Goal: Transaction & Acquisition: Purchase product/service

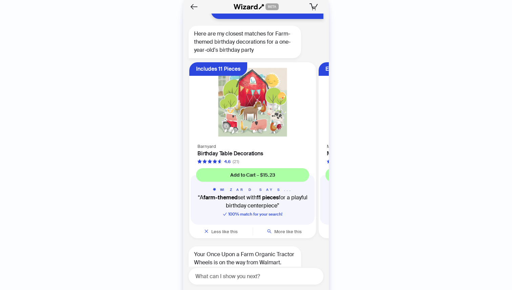
scroll to position [0, 257]
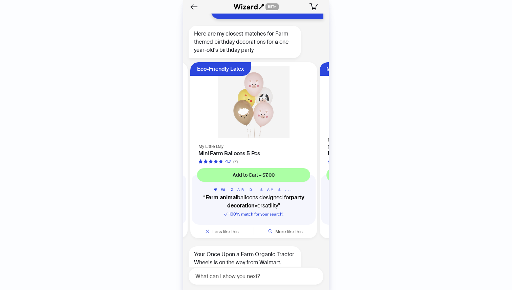
scroll to position [4819, 0]
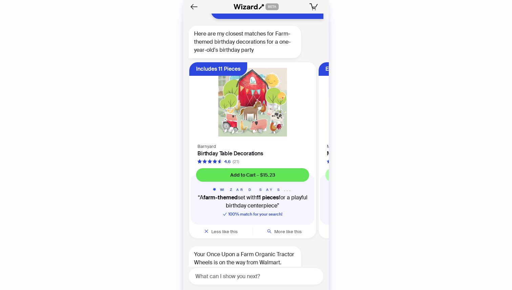
click at [251, 172] on span "Add to Cart – $15.23" at bounding box center [252, 175] width 45 height 6
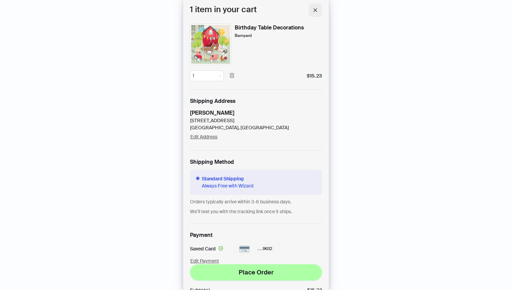
click at [314, 12] on icon "close" at bounding box center [315, 10] width 5 height 5
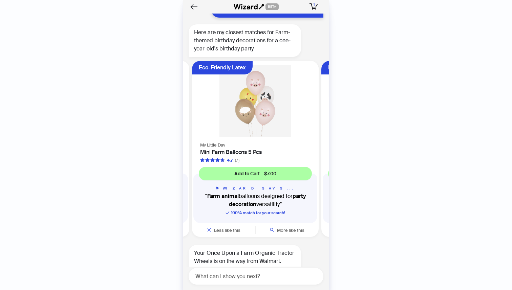
scroll to position [0, 128]
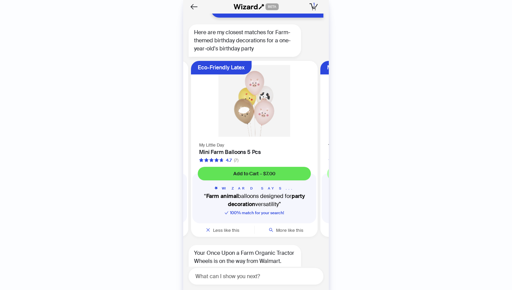
click at [269, 171] on span "Add to Cart – $7.00" at bounding box center [254, 174] width 42 height 6
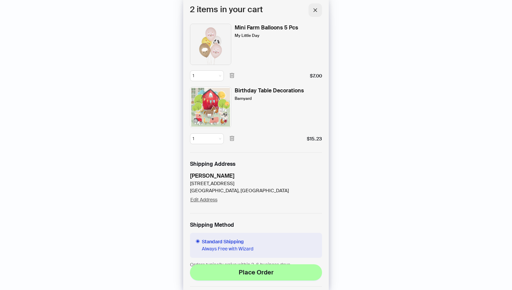
click at [314, 12] on icon "close" at bounding box center [315, 10] width 5 height 5
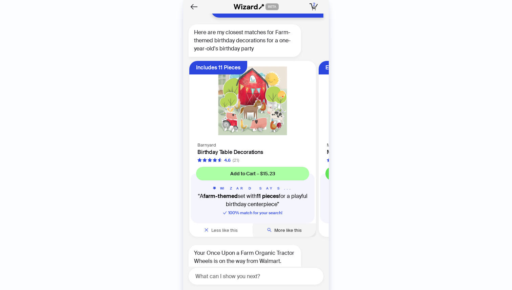
click at [279, 228] on span "More like this" at bounding box center [287, 231] width 27 height 6
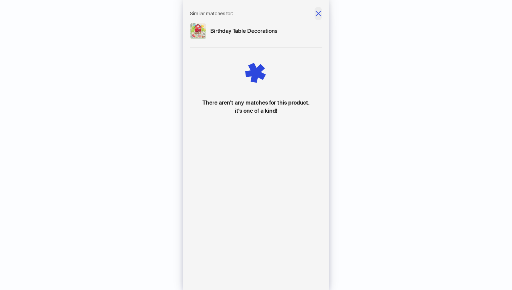
click at [316, 14] on icon "close" at bounding box center [318, 13] width 7 height 7
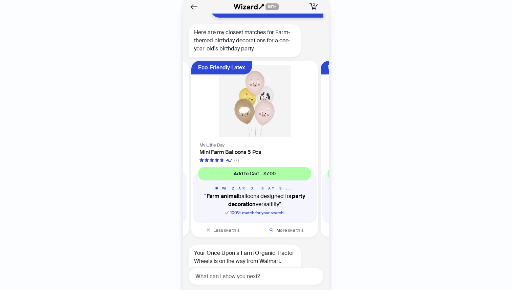
scroll to position [0, 128]
click at [291, 228] on span "More like this" at bounding box center [289, 231] width 27 height 6
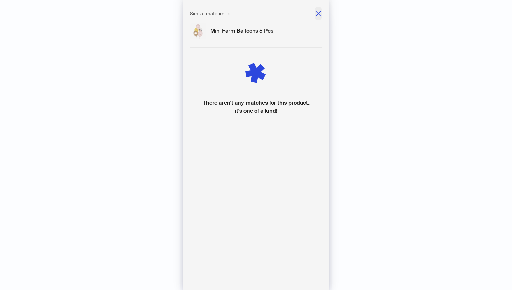
click at [319, 13] on icon "close" at bounding box center [318, 13] width 7 height 7
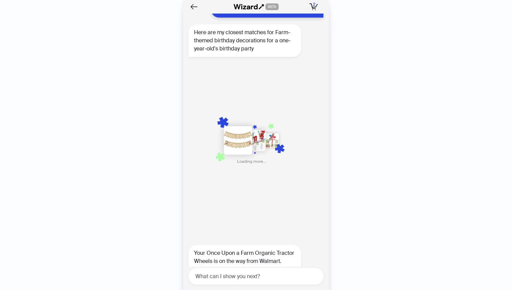
scroll to position [0, 386]
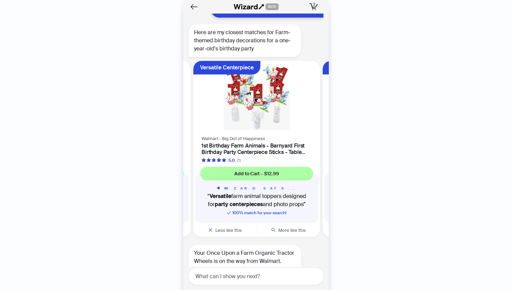
scroll to position [0, 516]
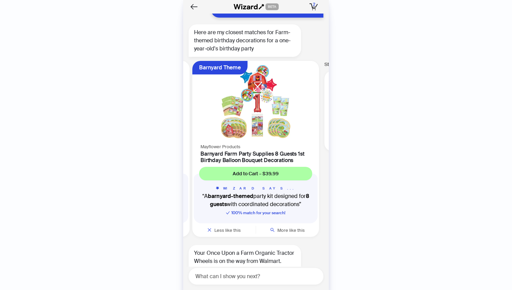
scroll to position [0, 645]
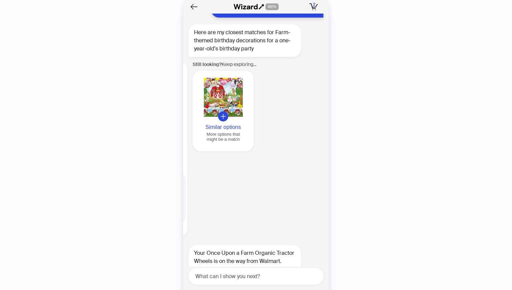
scroll to position [0, 776]
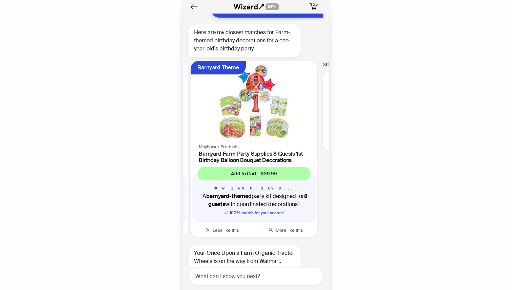
scroll to position [0, 645]
click at [272, 79] on img at bounding box center [254, 101] width 119 height 73
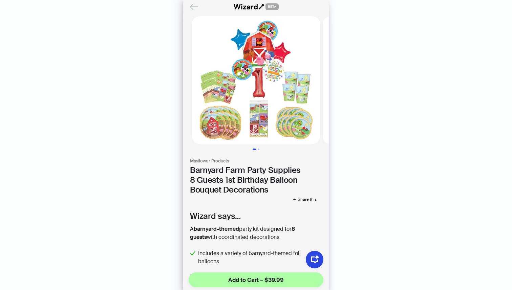
click at [195, 6] on icon "Back" at bounding box center [194, 7] width 12 height 12
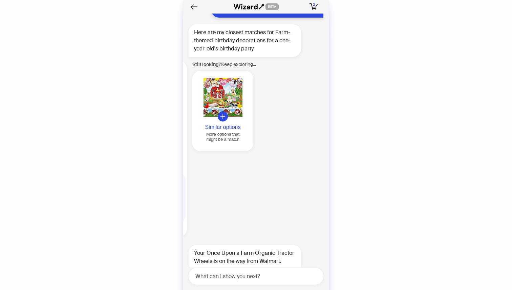
scroll to position [0, 776]
click at [228, 72] on button "Similar options More options that might be a match" at bounding box center [222, 111] width 61 height 81
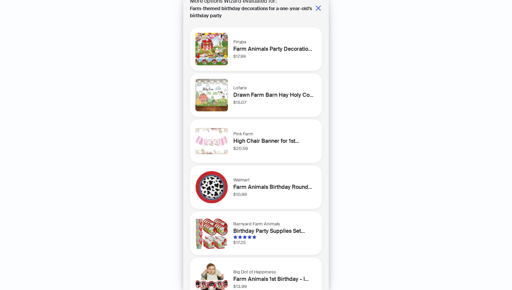
scroll to position [0, 0]
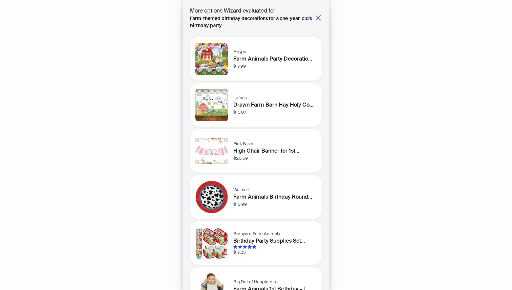
click at [211, 58] on img at bounding box center [211, 59] width 33 height 33
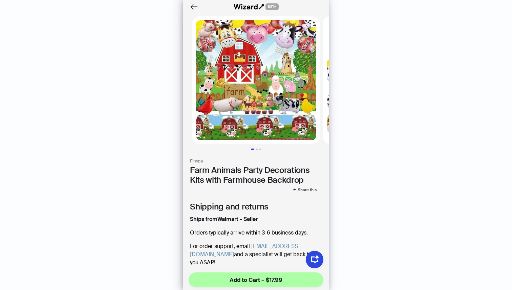
click at [254, 90] on img at bounding box center [256, 80] width 128 height 128
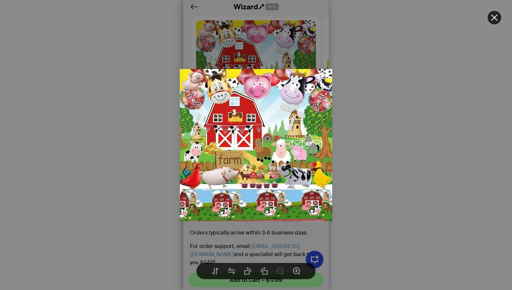
click at [262, 54] on div at bounding box center [256, 145] width 512 height 290
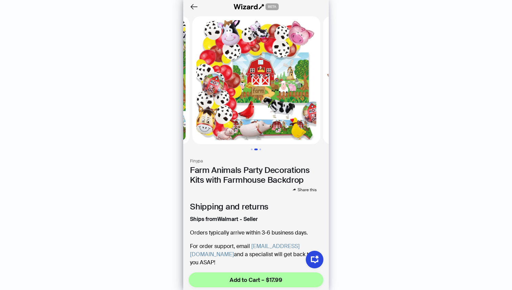
scroll to position [0, 131]
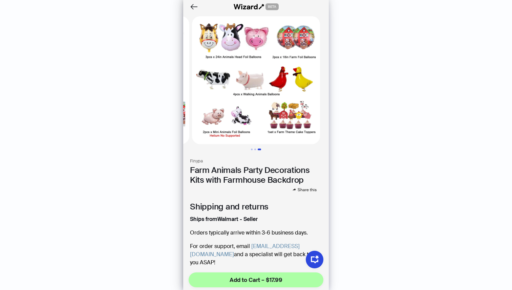
scroll to position [80, 0]
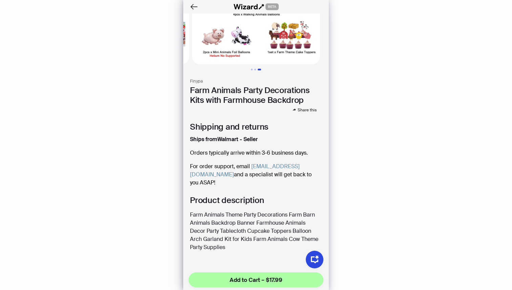
scroll to position [47, 0]
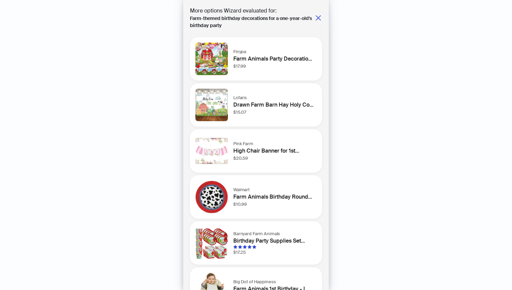
click at [269, 66] on div "Finypa Farm Animals Party Decorations Kits with Farmhouse Backdrop $17.99" at bounding box center [274, 58] width 83 height 21
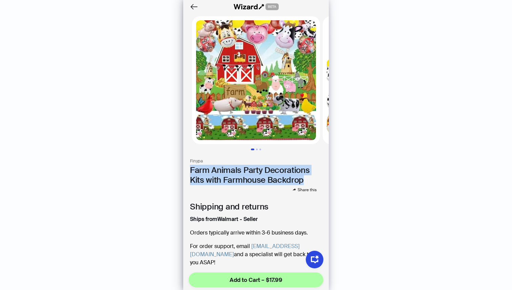
drag, startPoint x: 304, startPoint y: 180, endPoint x: 189, endPoint y: 167, distance: 115.1
click at [190, 168] on h1 "Farm Animals Party Decorations Kits with Farmhouse Backdrop" at bounding box center [256, 176] width 132 height 20
copy h1 "Farm Animals Party Decorations Kits with Farmhouse Backdrop"
click at [192, 7] on icon "Back" at bounding box center [194, 7] width 12 height 12
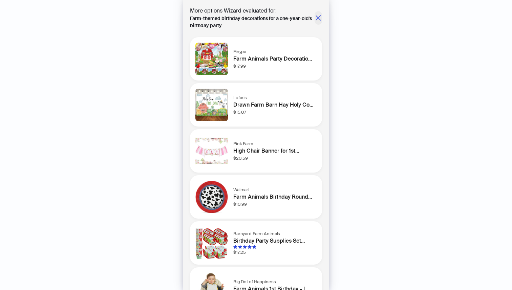
click at [317, 16] on icon "close" at bounding box center [318, 18] width 7 height 7
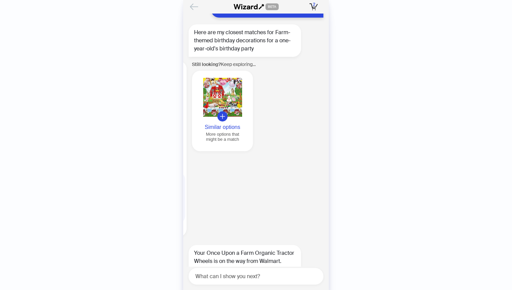
click at [193, 8] on icon "Back" at bounding box center [194, 7] width 12 height 12
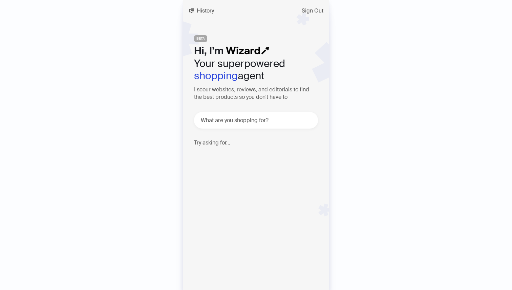
scroll to position [4819, 0]
click at [207, 12] on span "History" at bounding box center [205, 10] width 17 height 5
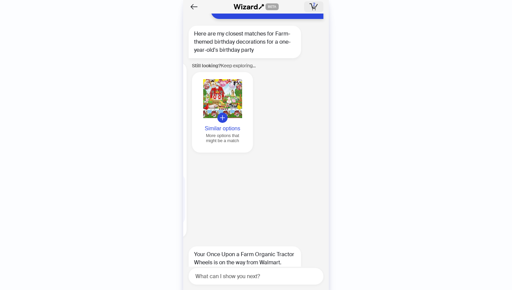
click at [315, 7] on icon "button" at bounding box center [316, 6] width 2 height 4
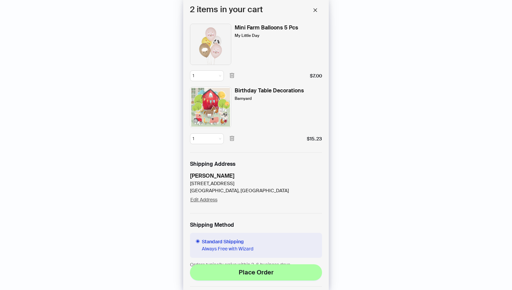
click at [212, 44] on img at bounding box center [210, 44] width 41 height 41
click at [252, 28] on div "Mini Farm Balloons 5 Pcs" at bounding box center [266, 28] width 63 height 8
click at [247, 39] on div "Mini Farm Balloons 5 Pcs My Little Day" at bounding box center [266, 44] width 63 height 41
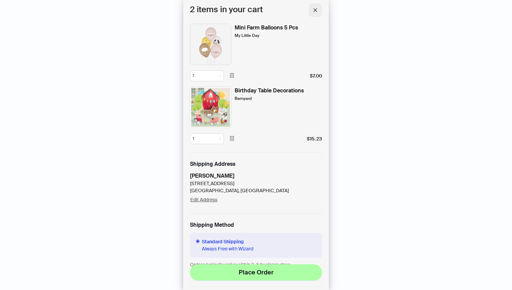
click at [315, 8] on icon "close" at bounding box center [315, 10] width 5 height 5
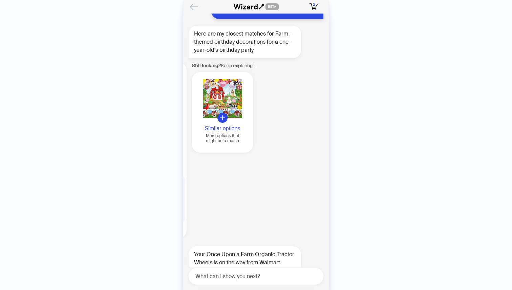
click at [194, 6] on icon "Back" at bounding box center [193, 7] width 7 height 6
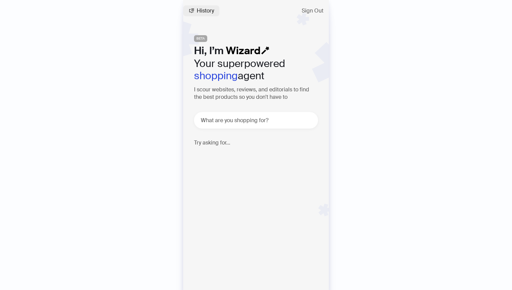
click at [201, 10] on span "History" at bounding box center [205, 10] width 17 height 5
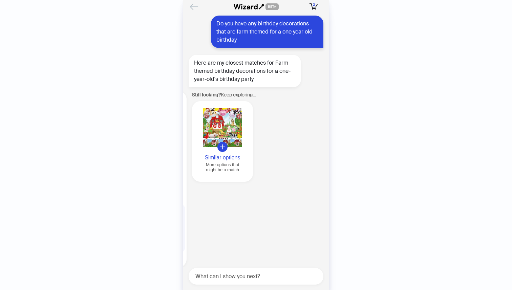
scroll to position [0, 704]
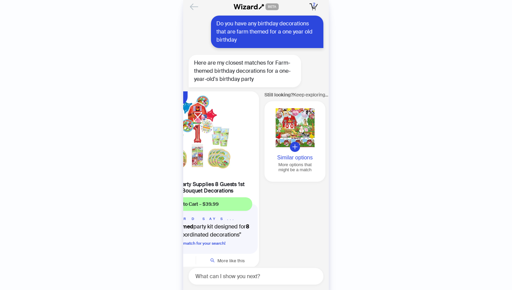
scroll to position [4819, 0]
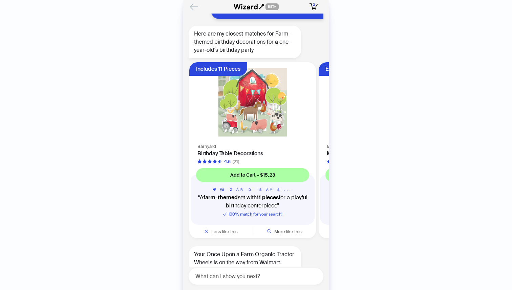
click at [239, 66] on img at bounding box center [252, 102] width 119 height 72
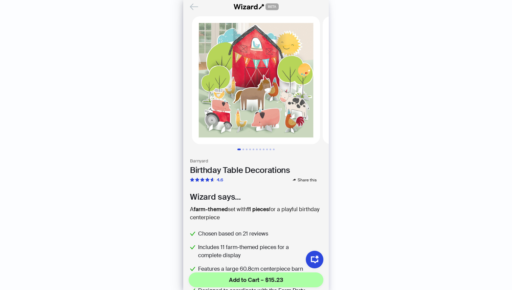
click at [195, 8] on icon "Back" at bounding box center [194, 7] width 12 height 12
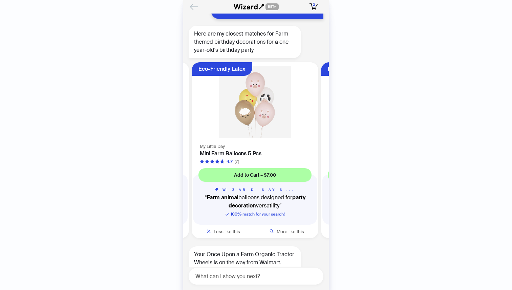
scroll to position [0, 128]
click at [243, 66] on img at bounding box center [254, 102] width 119 height 72
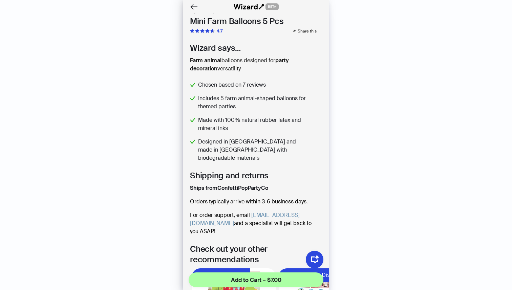
scroll to position [208, 0]
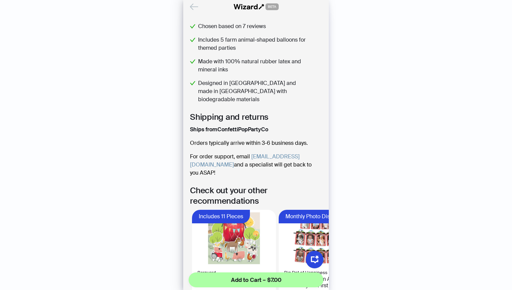
click at [192, 10] on icon "Back" at bounding box center [194, 7] width 12 height 12
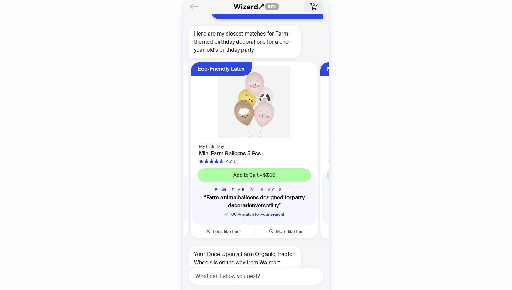
click at [313, 6] on icon "button" at bounding box center [314, 6] width 8 height 7
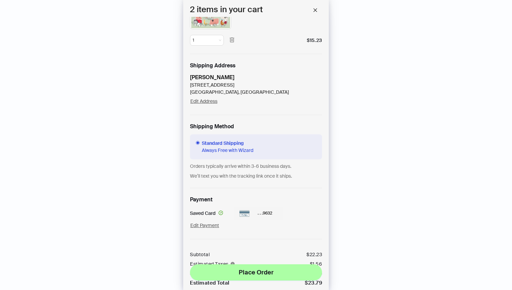
scroll to position [128, 0]
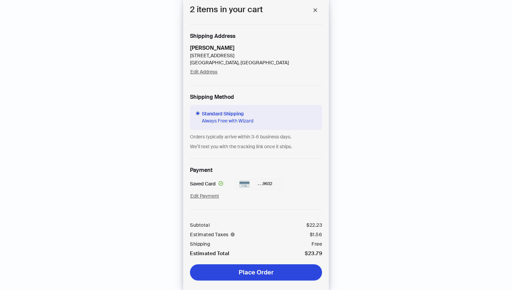
click at [253, 276] on span "Place Order" at bounding box center [256, 273] width 35 height 8
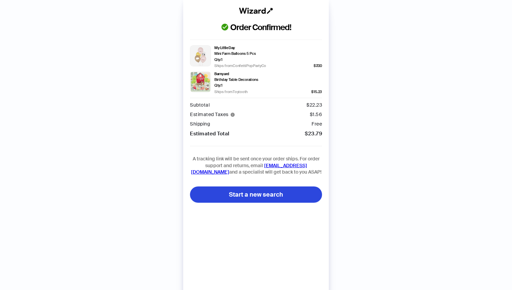
scroll to position [4876, 0]
